Goal: Task Accomplishment & Management: Understand process/instructions

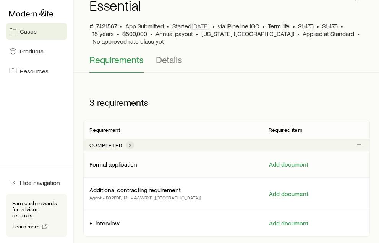
scroll to position [115, 0]
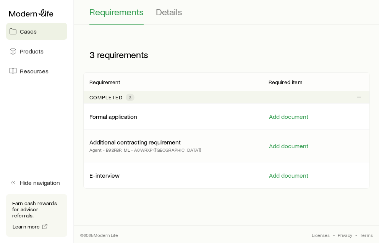
click at [146, 141] on p "Additional contracting requirement" at bounding box center [135, 142] width 91 height 8
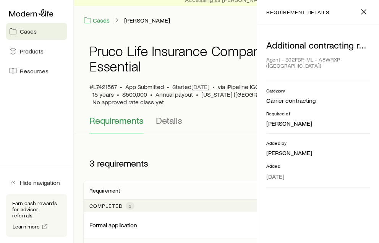
scroll to position [0, 0]
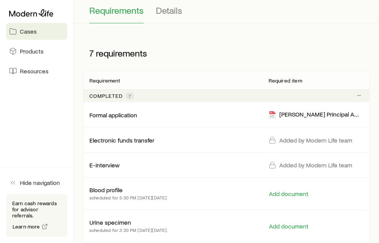
scroll to position [115, 0]
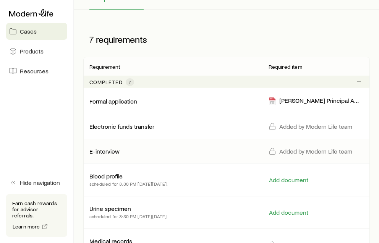
click at [105, 148] on p "E-interview" at bounding box center [105, 152] width 30 height 8
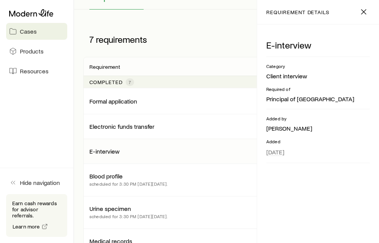
click at [122, 151] on div "E-interview" at bounding box center [173, 152] width 167 height 8
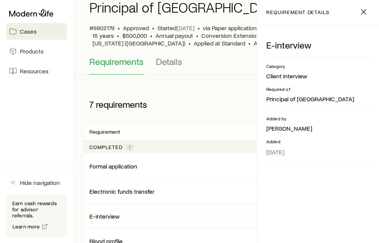
scroll to position [0, 0]
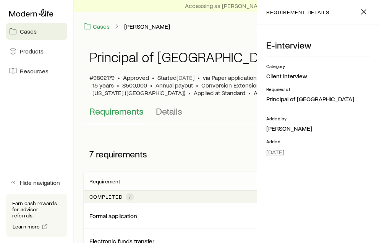
click at [207, 33] on div "Accessing as [PERSON_NAME] Cases [PERSON_NAME] [PERSON_NAME] Get help" at bounding box center [226, 20] width 305 height 40
click at [363, 10] on icon "button" at bounding box center [364, 11] width 9 height 9
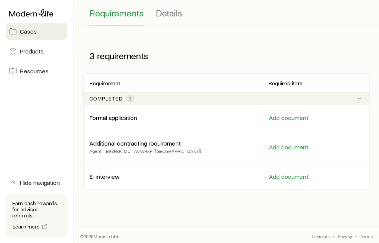
scroll to position [115, 0]
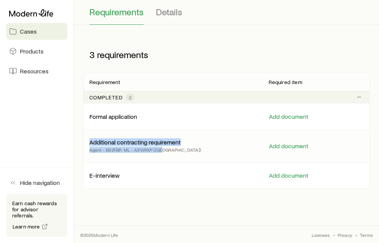
drag, startPoint x: 89, startPoint y: 137, endPoint x: 193, endPoint y: 151, distance: 104.6
click at [193, 151] on div "Additional contracting requirement Agent - B92FBP; ML - A8WRXP ([GEOGRAPHIC_DAT…" at bounding box center [226, 146] width 287 height 32
drag, startPoint x: 193, startPoint y: 151, endPoint x: 148, endPoint y: 146, distance: 45.4
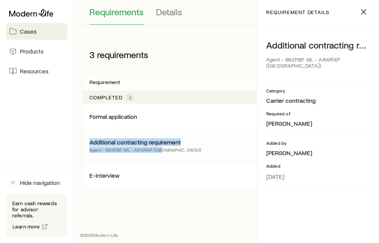
copy div "Additional contracting requirement Agent - B92FBP; ML - A8WRXP ([GEOGRAPHIC_DAT…"
click at [365, 11] on icon "button" at bounding box center [364, 11] width 9 height 9
